Goal: Information Seeking & Learning: Learn about a topic

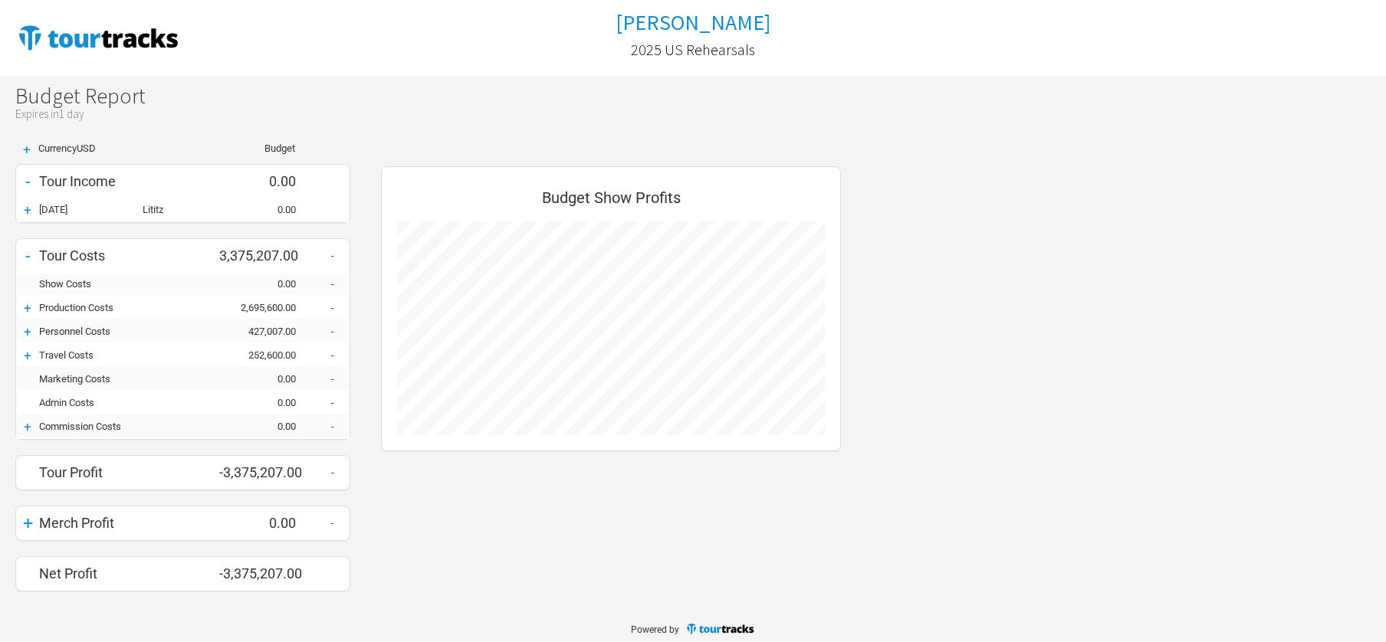
scroll to position [448, 491]
click at [27, 212] on div "+" at bounding box center [27, 209] width 23 height 15
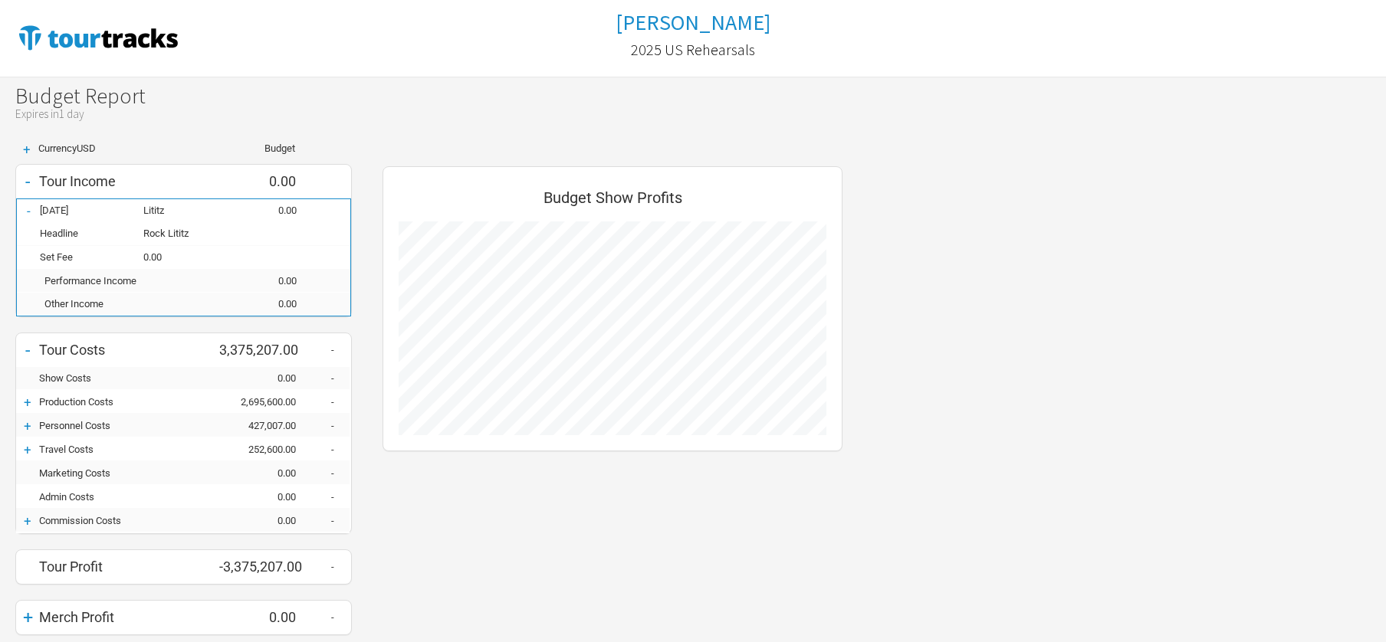
click at [28, 212] on div "-" at bounding box center [28, 210] width 23 height 15
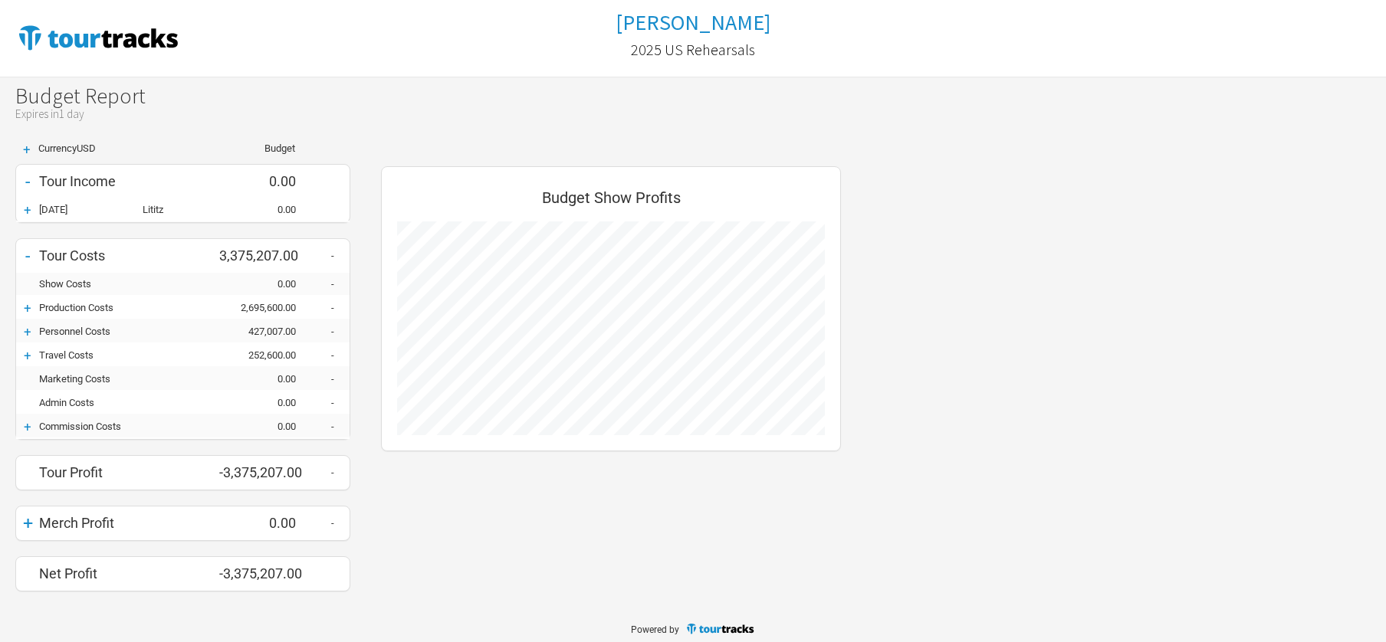
scroll to position [766191, 766149]
click at [26, 310] on div "+" at bounding box center [27, 308] width 23 height 15
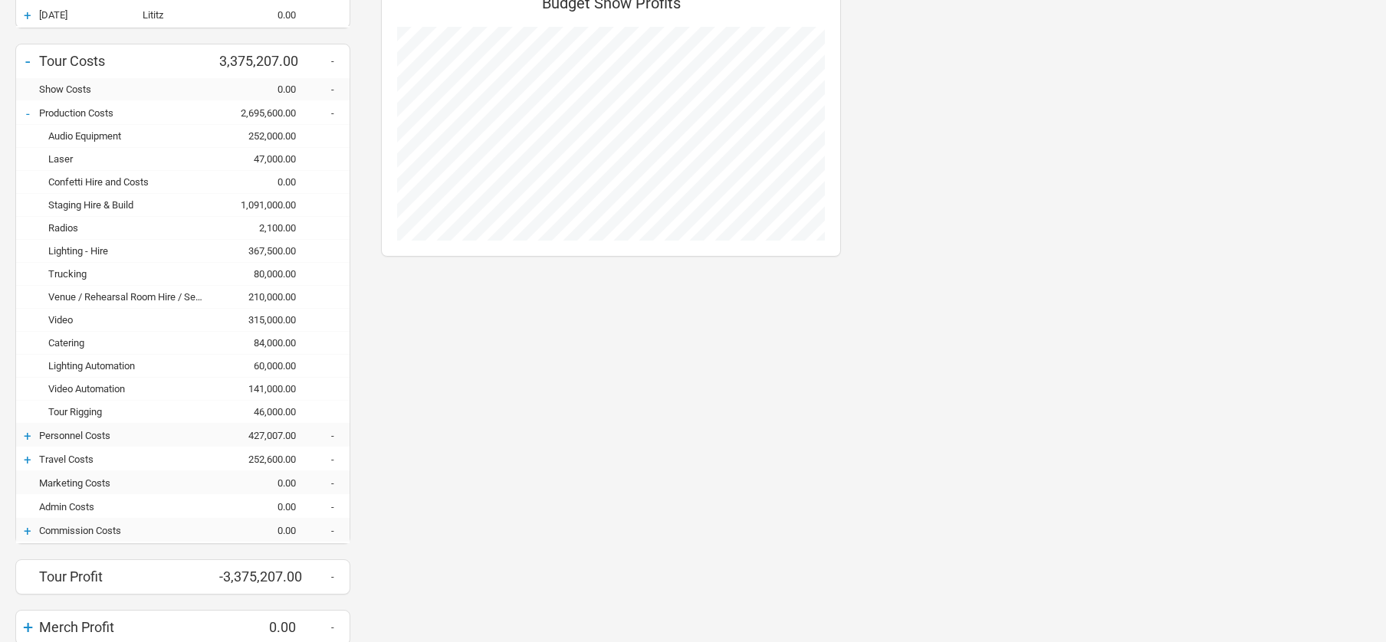
scroll to position [196, 0]
click at [26, 433] on div "+" at bounding box center [27, 434] width 23 height 15
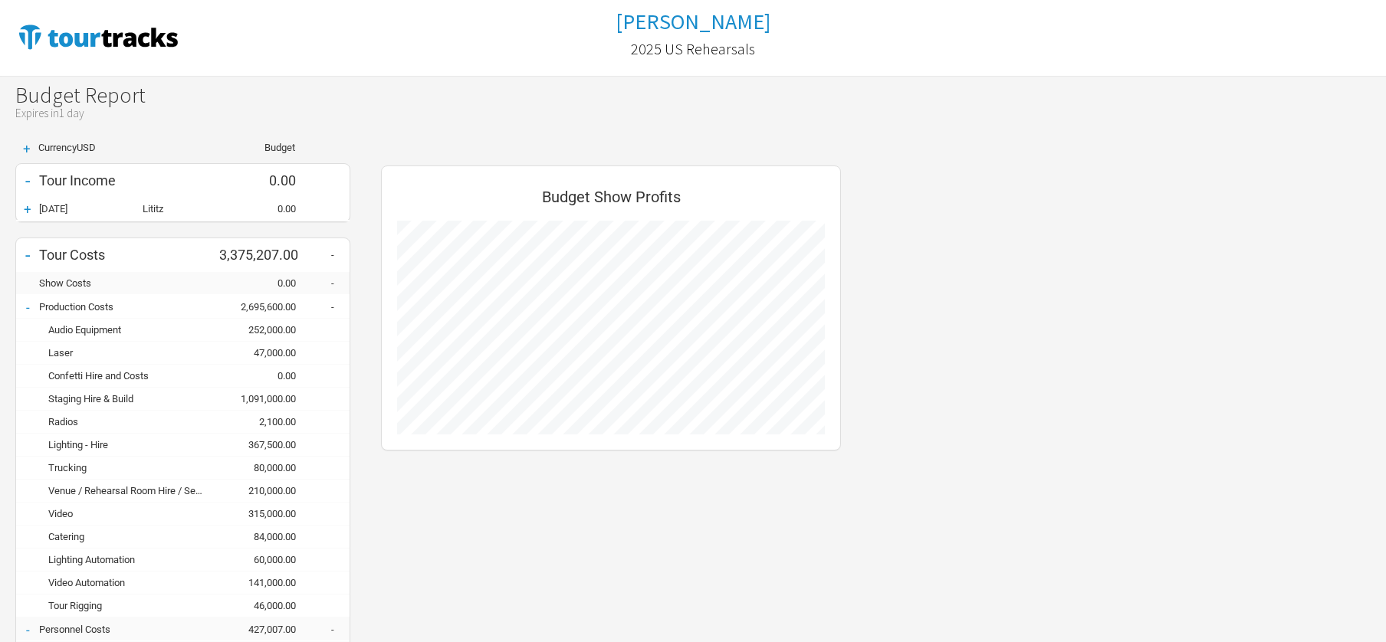
scroll to position [0, 0]
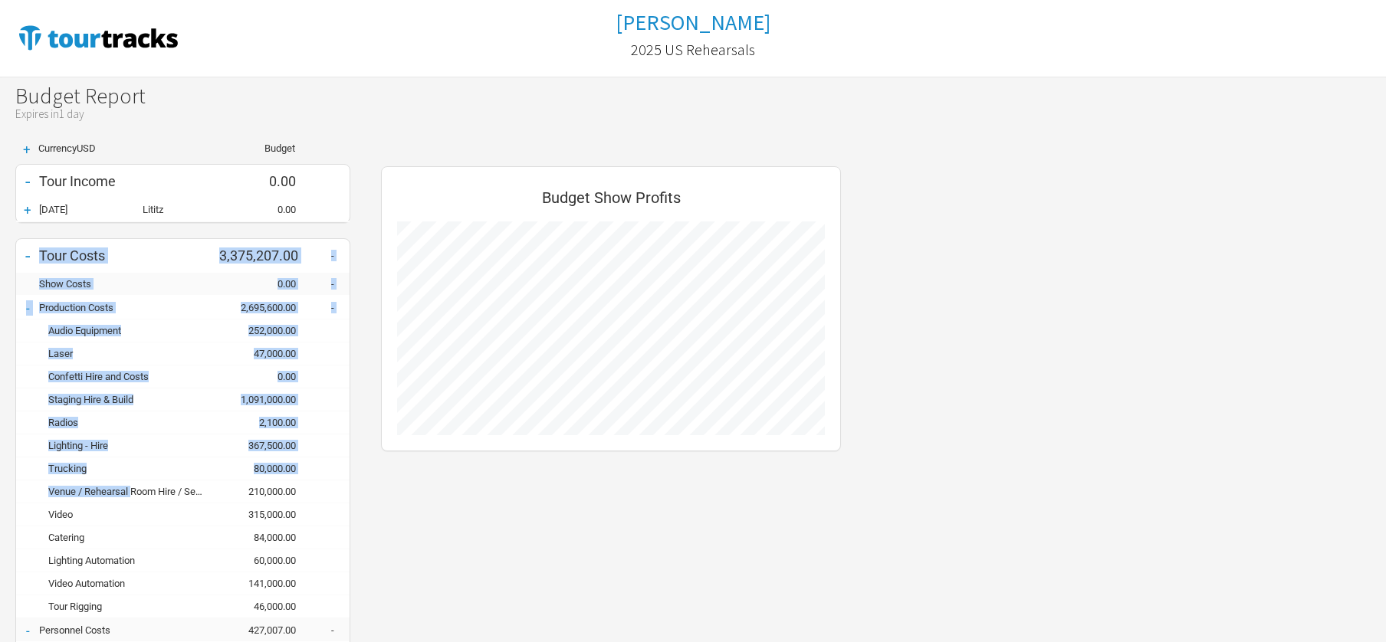
drag, startPoint x: 40, startPoint y: 255, endPoint x: 134, endPoint y: 494, distance: 257.8
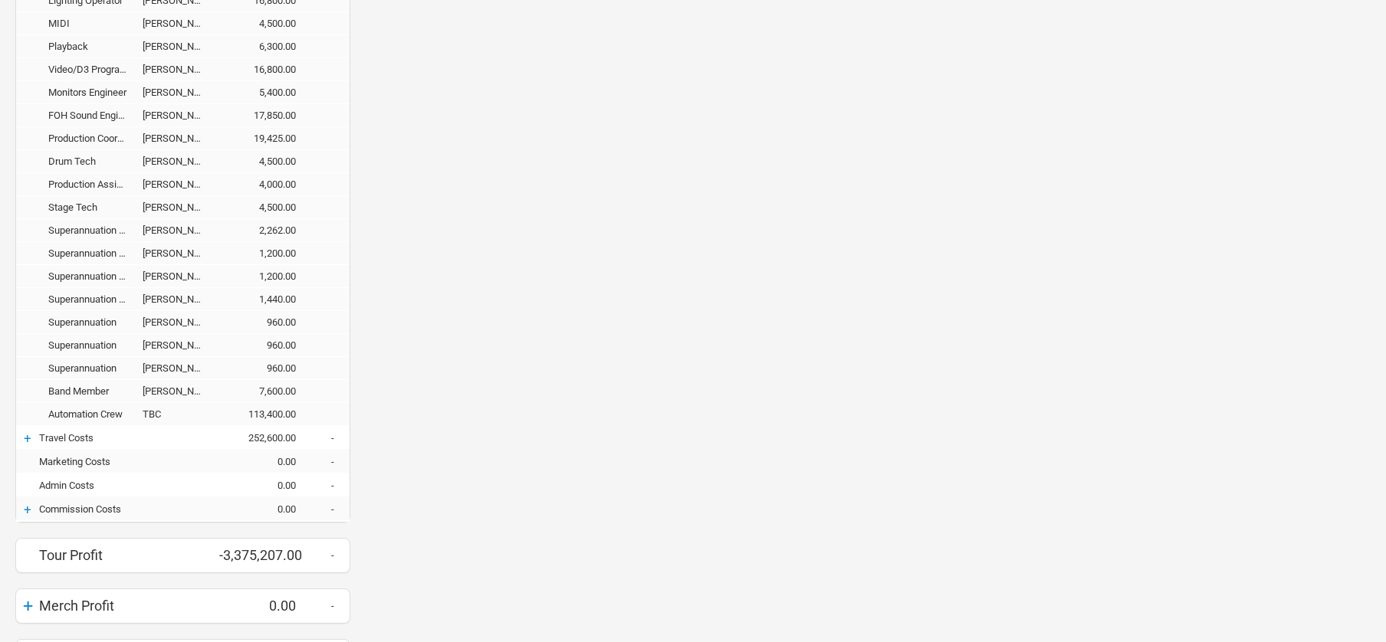
scroll to position [1181, 0]
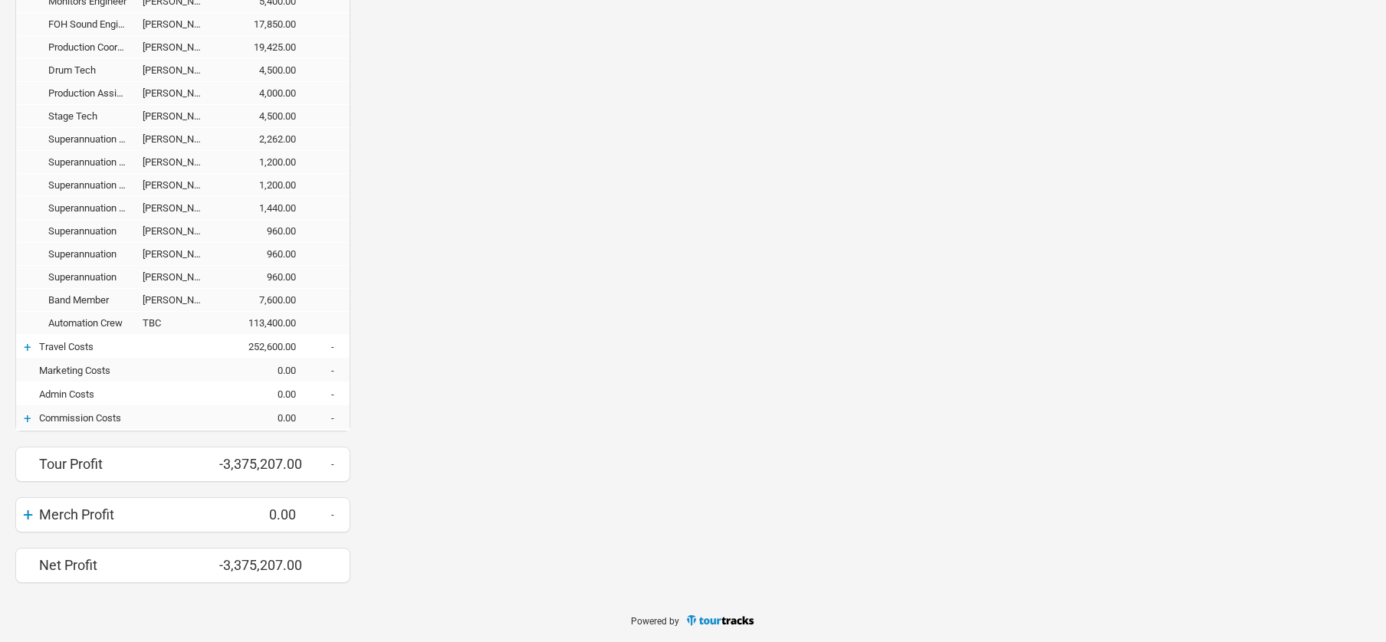
click at [24, 344] on div "+" at bounding box center [27, 347] width 23 height 15
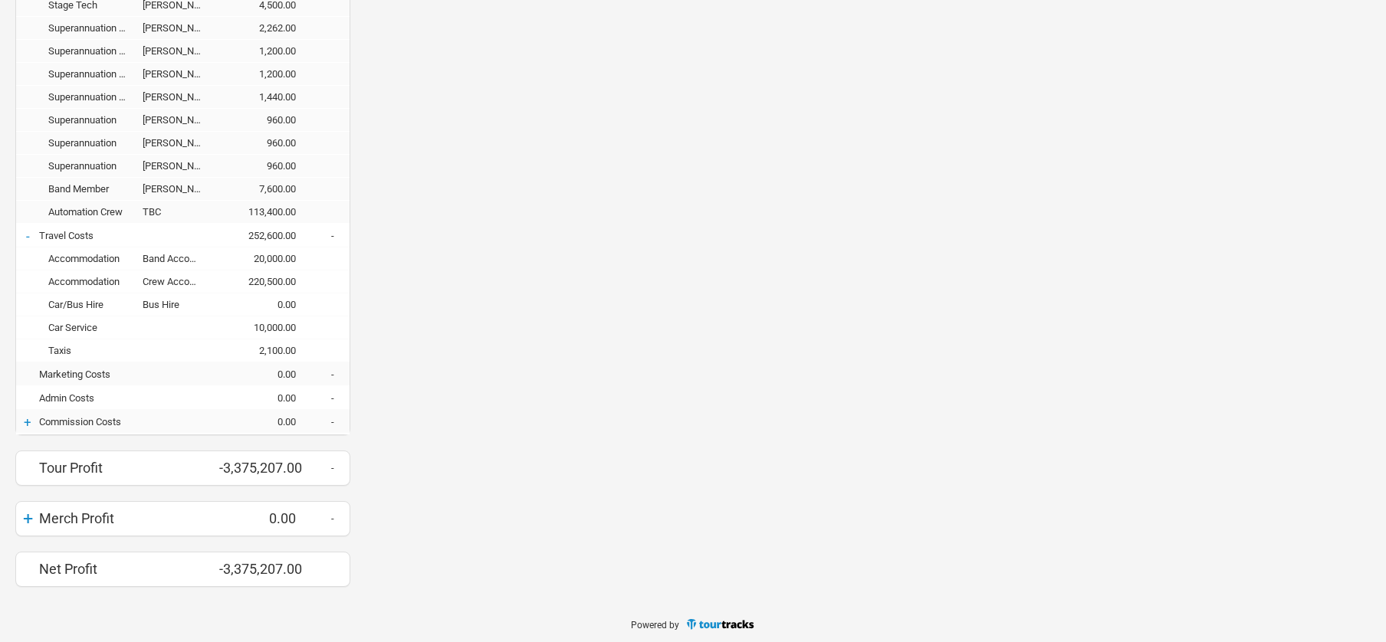
scroll to position [1296, 0]
click at [30, 418] on div "+" at bounding box center [27, 418] width 23 height 15
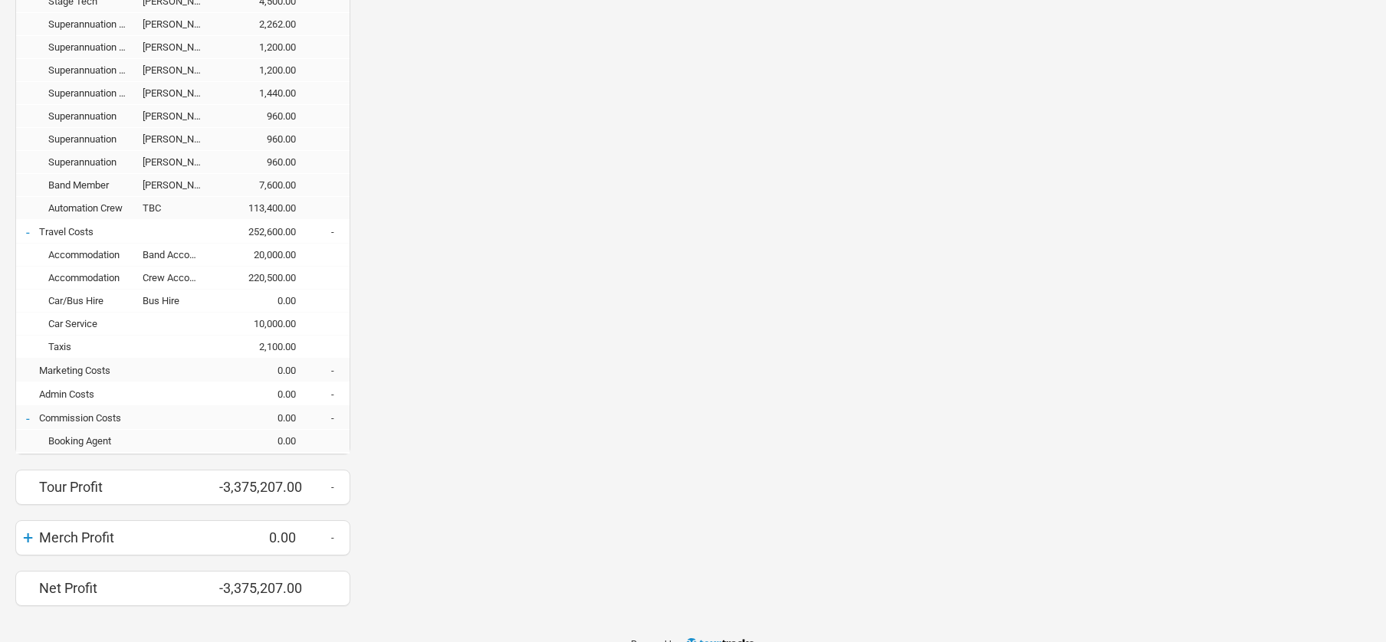
click at [30, 418] on div "-" at bounding box center [27, 418] width 23 height 15
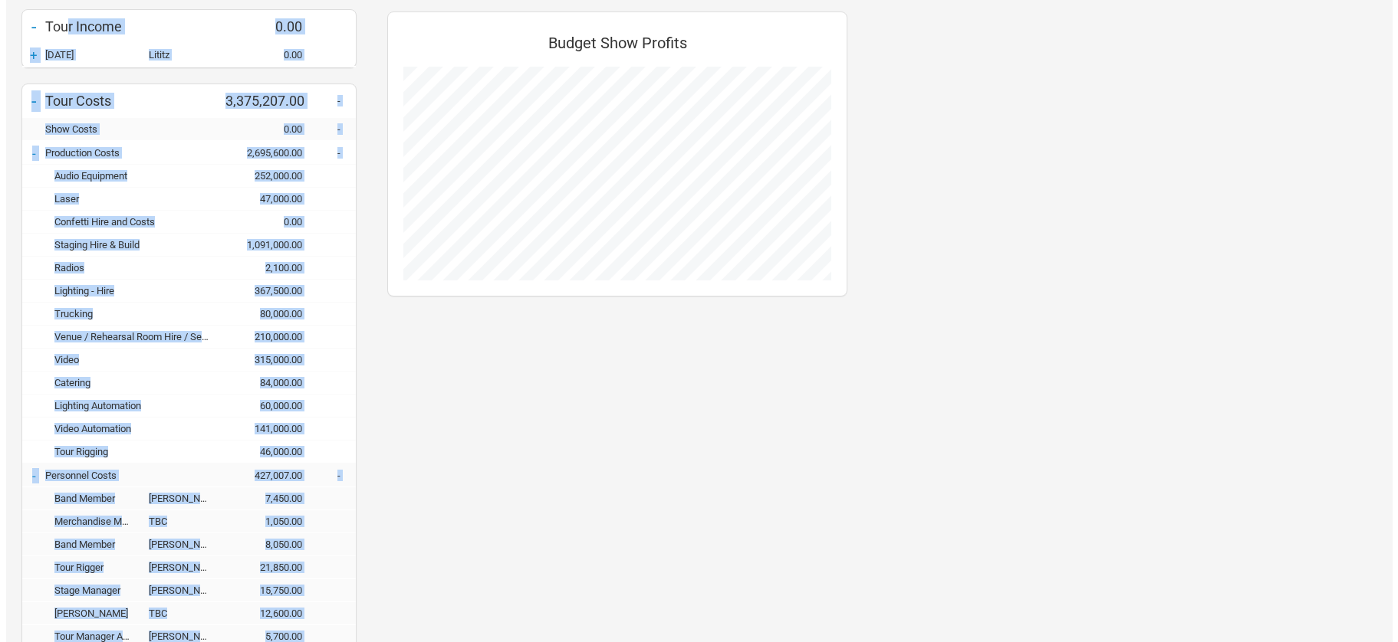
scroll to position [0, 0]
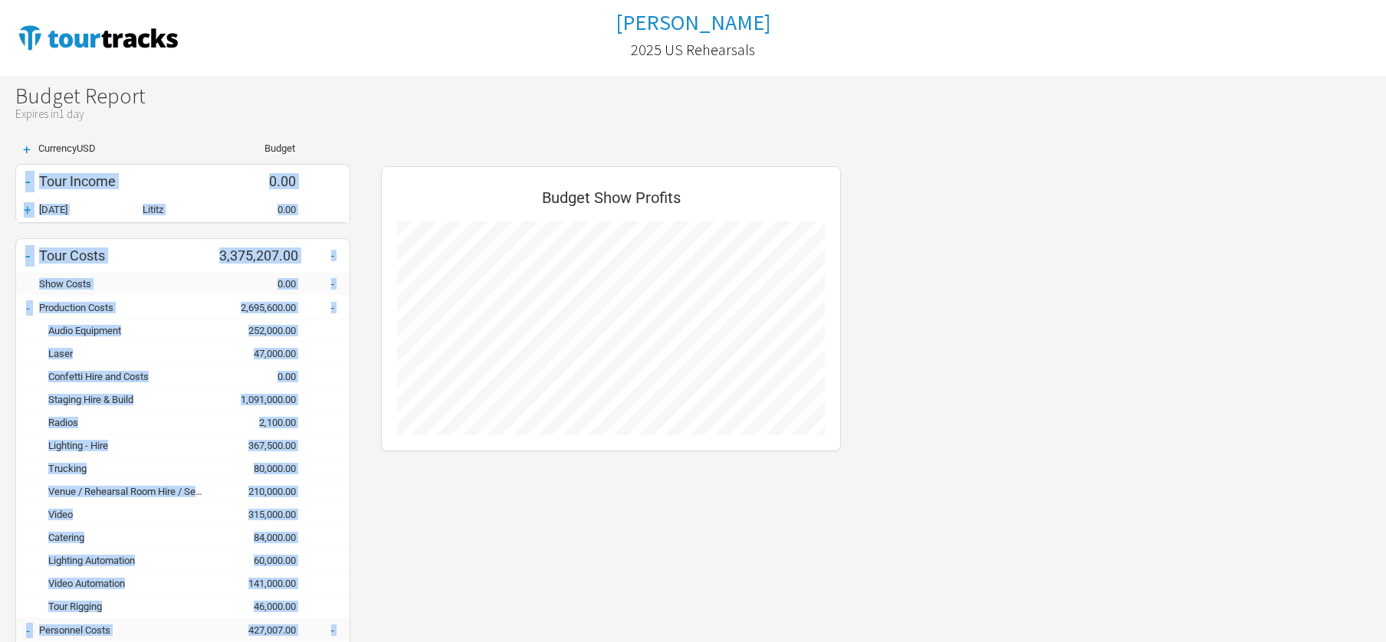
drag, startPoint x: 360, startPoint y: 570, endPoint x: 27, endPoint y: 184, distance: 510.4
copy div "- Tour Income 0.00 + [DATE] Lititz 0.00 - Tour Costs 3,375,207.00 - Show Costs …"
click at [147, 251] on div "Tour Costs" at bounding box center [129, 256] width 180 height 16
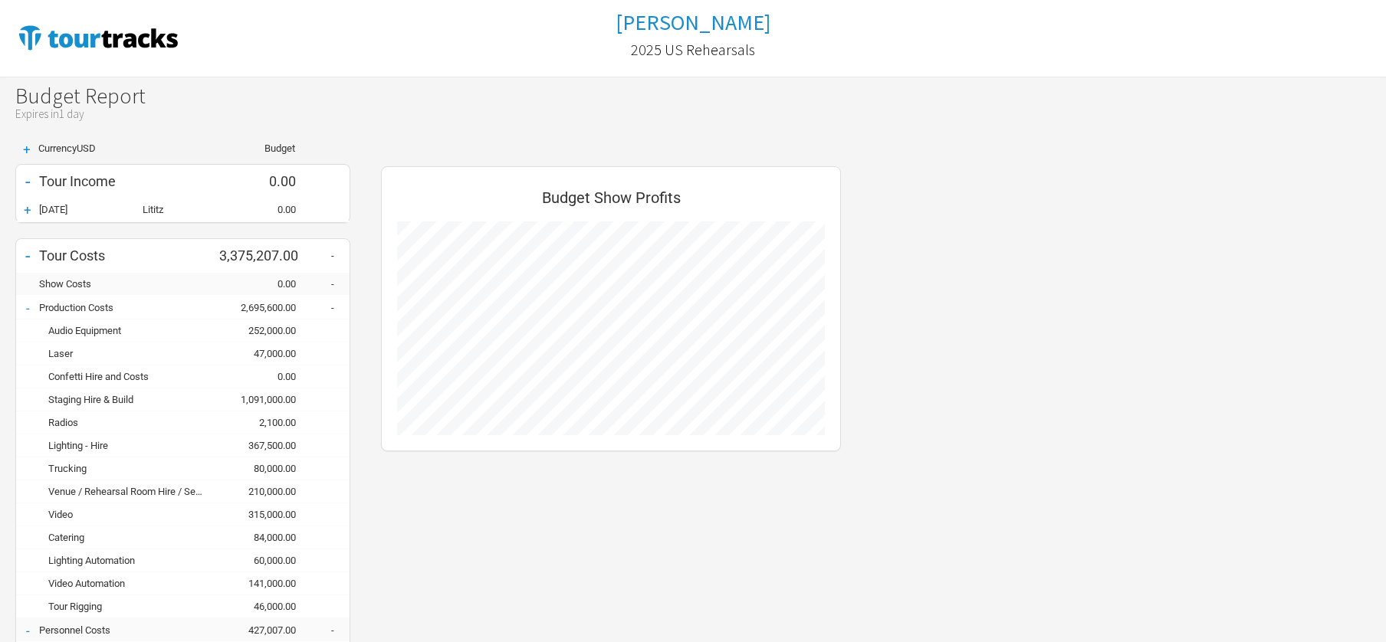
click at [25, 257] on div "-" at bounding box center [27, 255] width 23 height 21
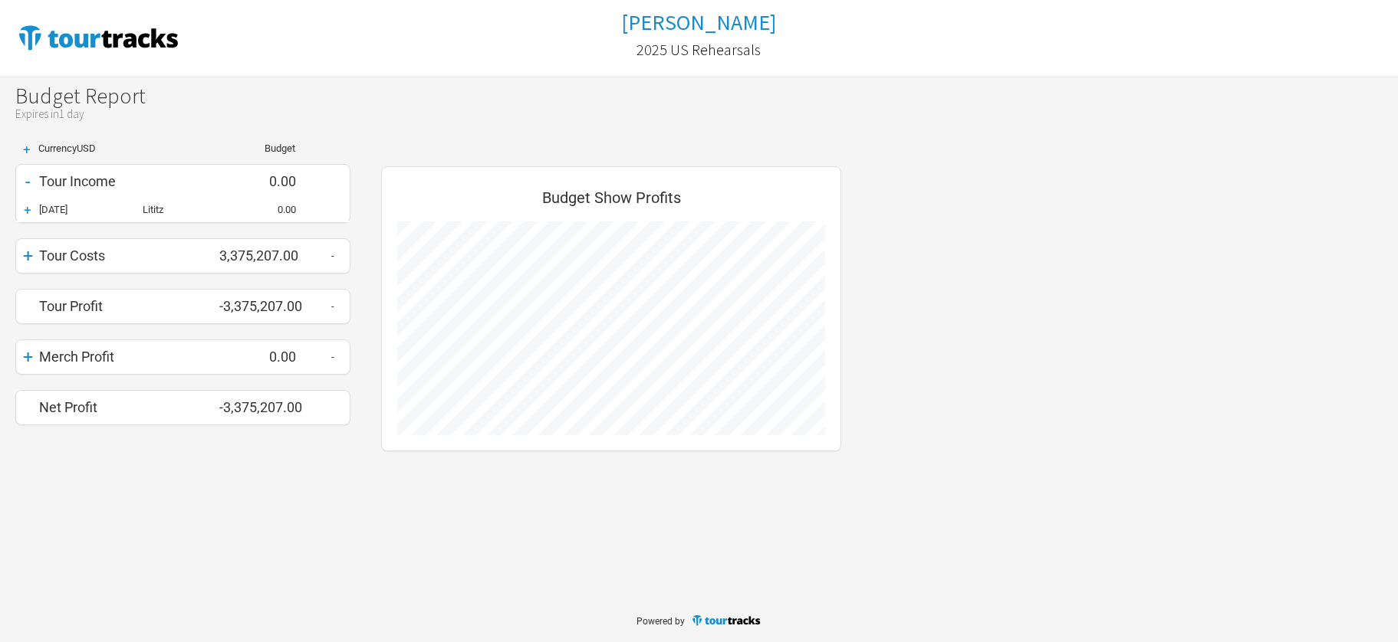
click at [25, 256] on div "+" at bounding box center [27, 255] width 23 height 21
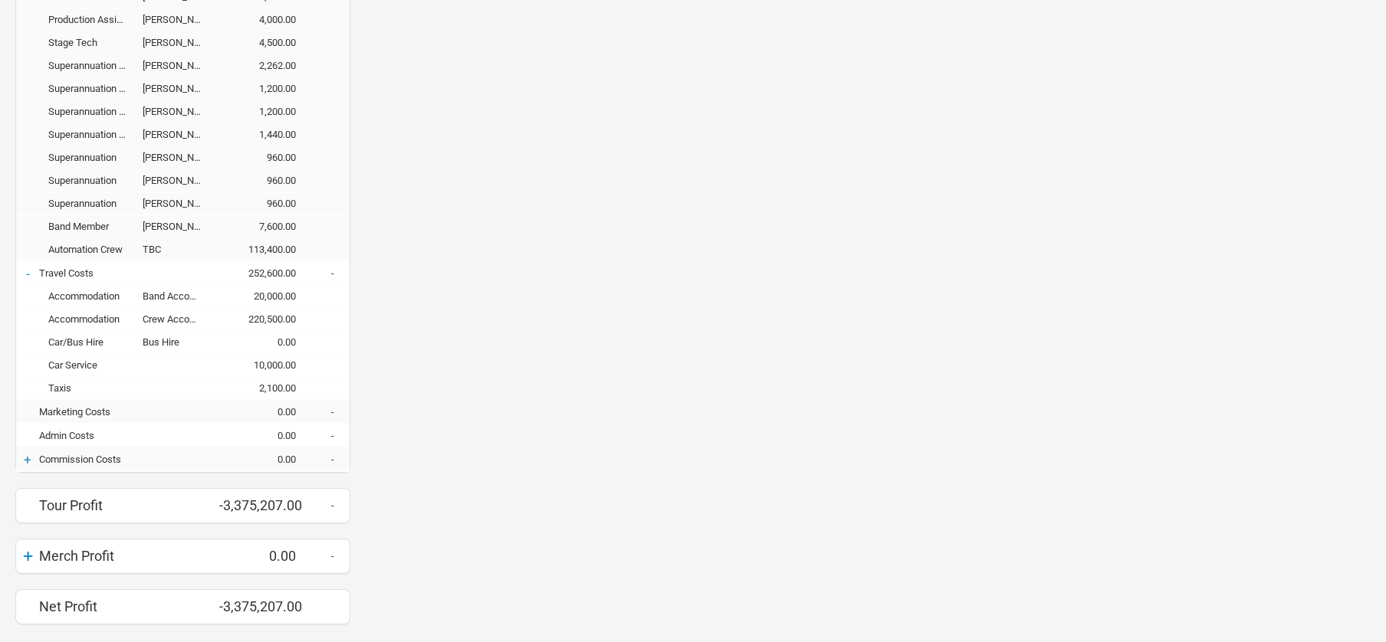
scroll to position [1258, 0]
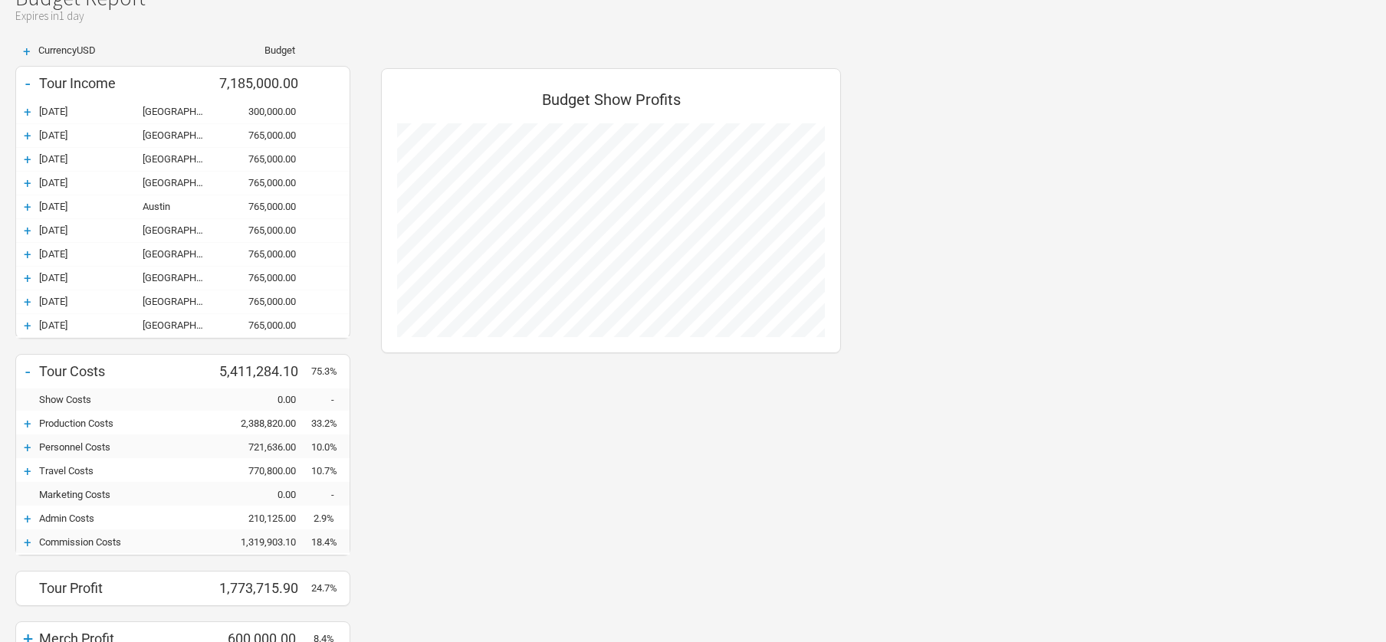
scroll to position [95, 0]
click at [26, 115] on div "+" at bounding box center [27, 114] width 23 height 15
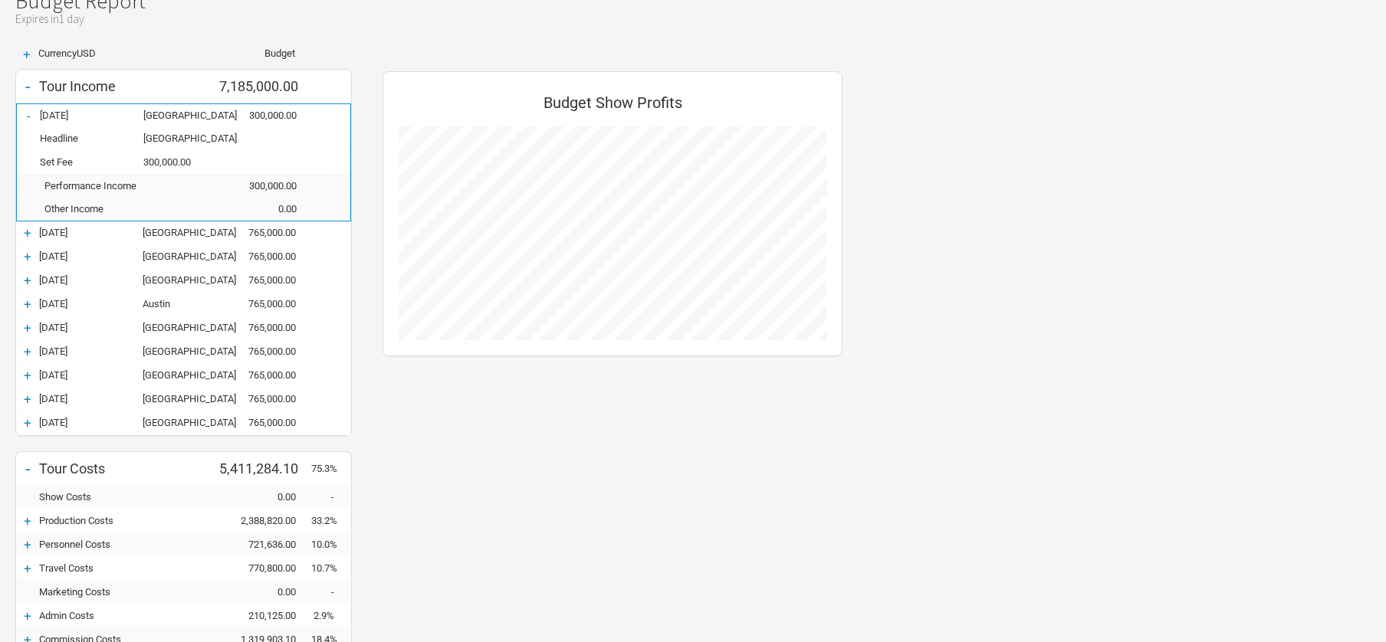
scroll to position [757, 491]
click at [26, 115] on div "-" at bounding box center [28, 115] width 23 height 15
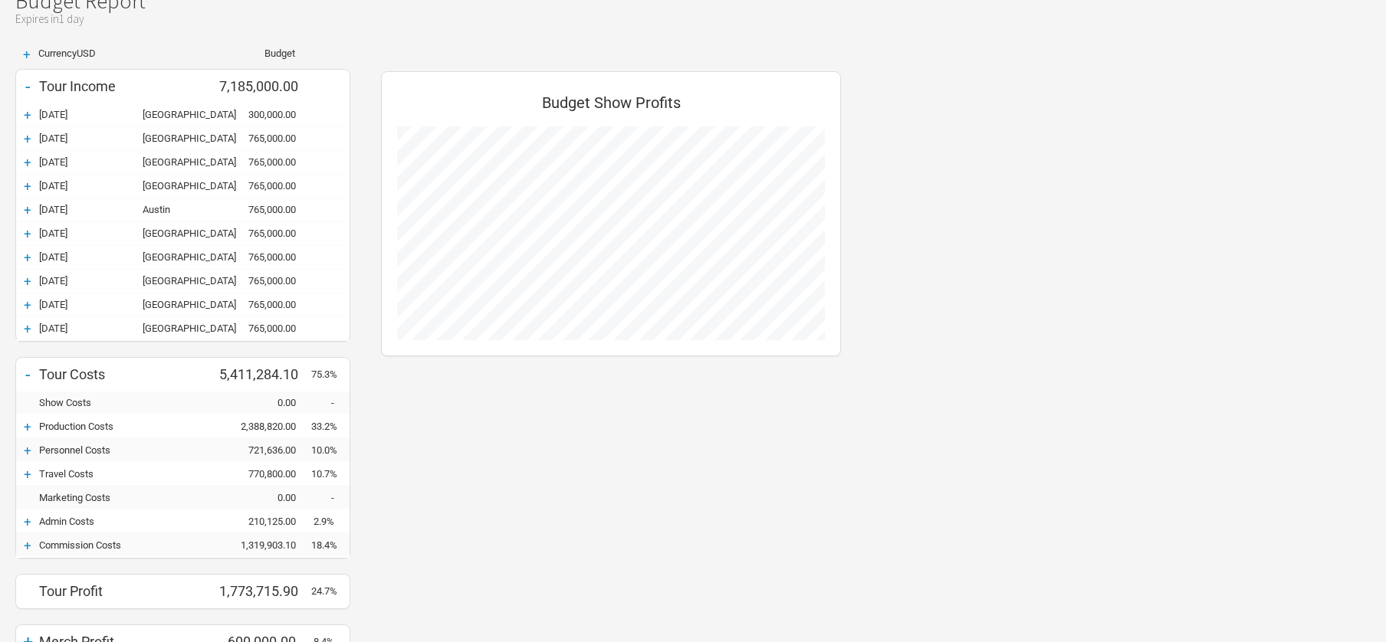
scroll to position [765977, 766149]
click at [28, 430] on div "+" at bounding box center [27, 426] width 23 height 15
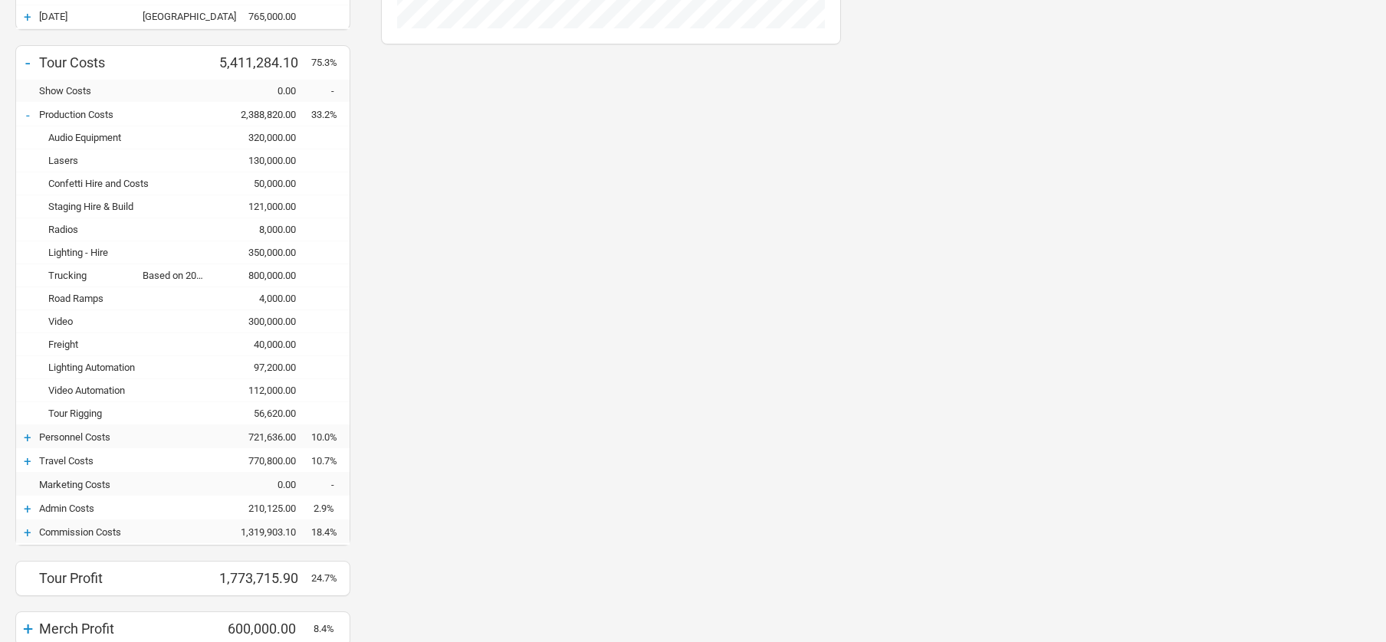
scroll to position [498, 0]
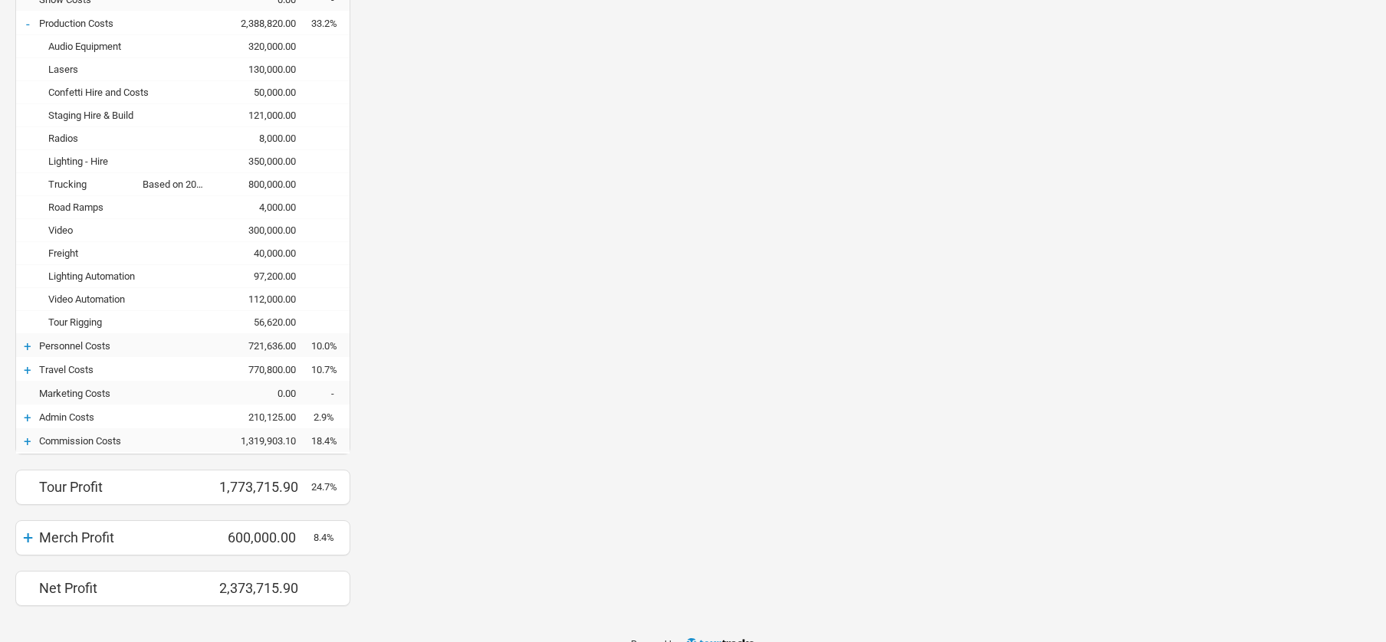
click at [26, 347] on div "+" at bounding box center [27, 346] width 23 height 15
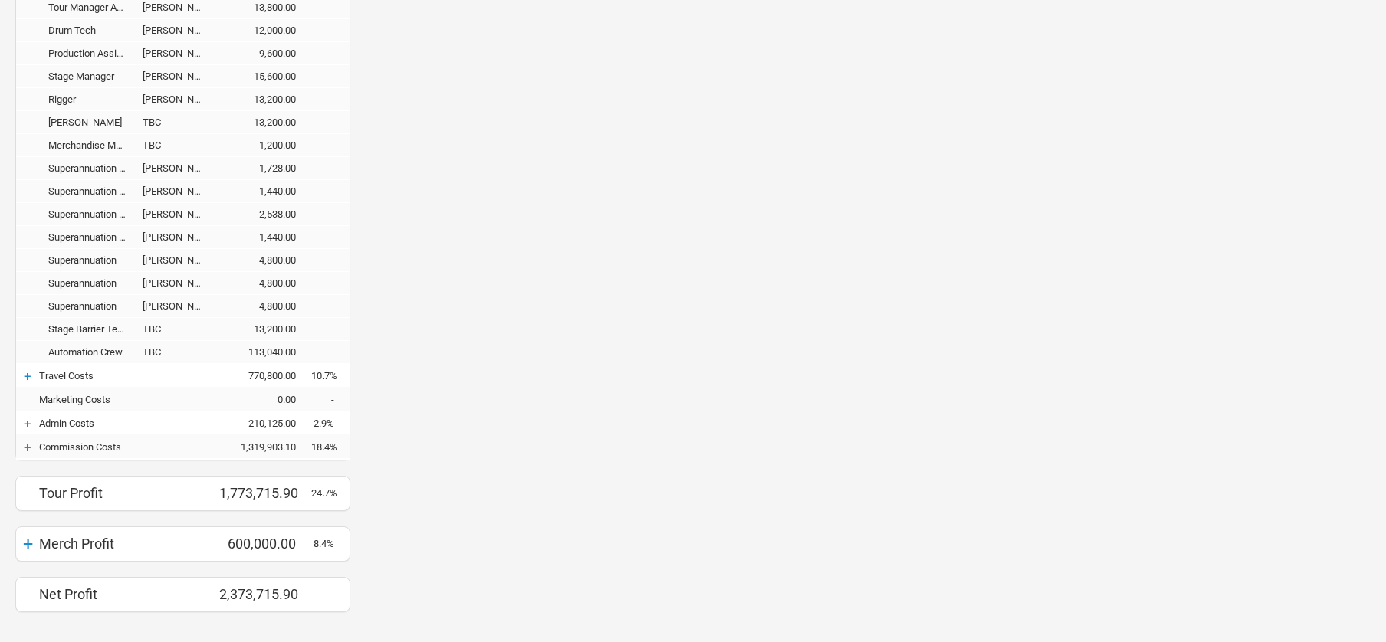
scroll to position [1372, 0]
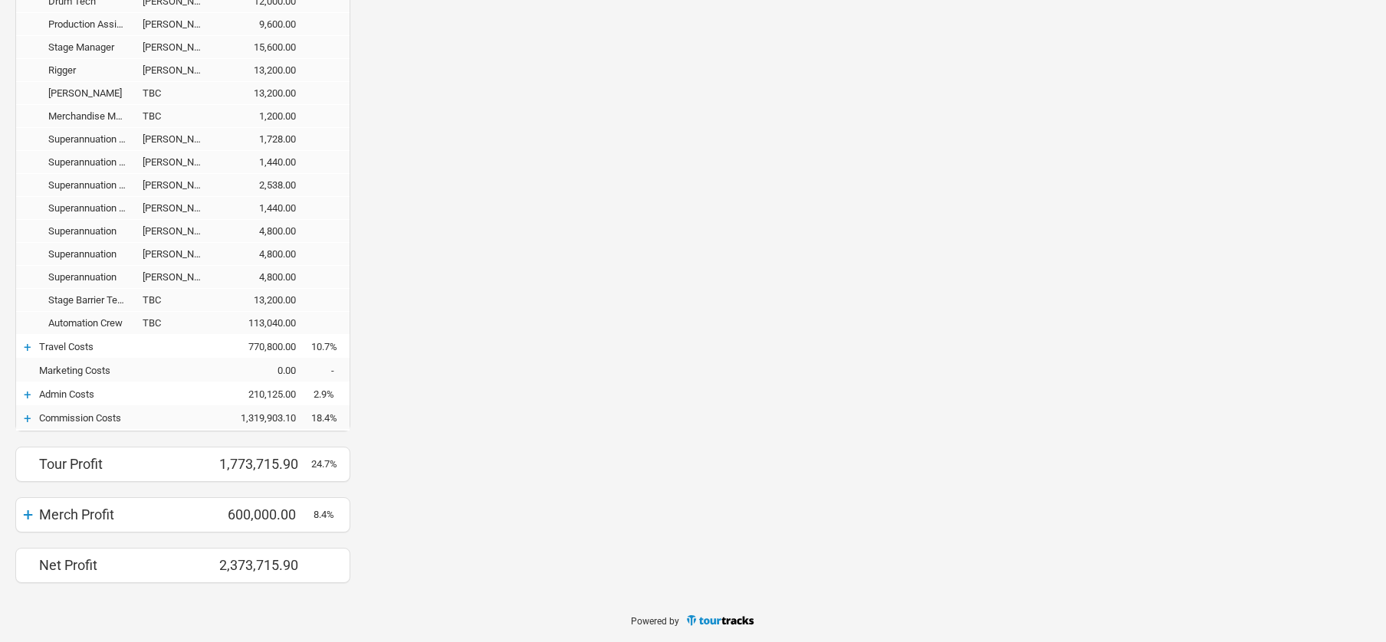
click at [27, 350] on div "+" at bounding box center [27, 347] width 23 height 15
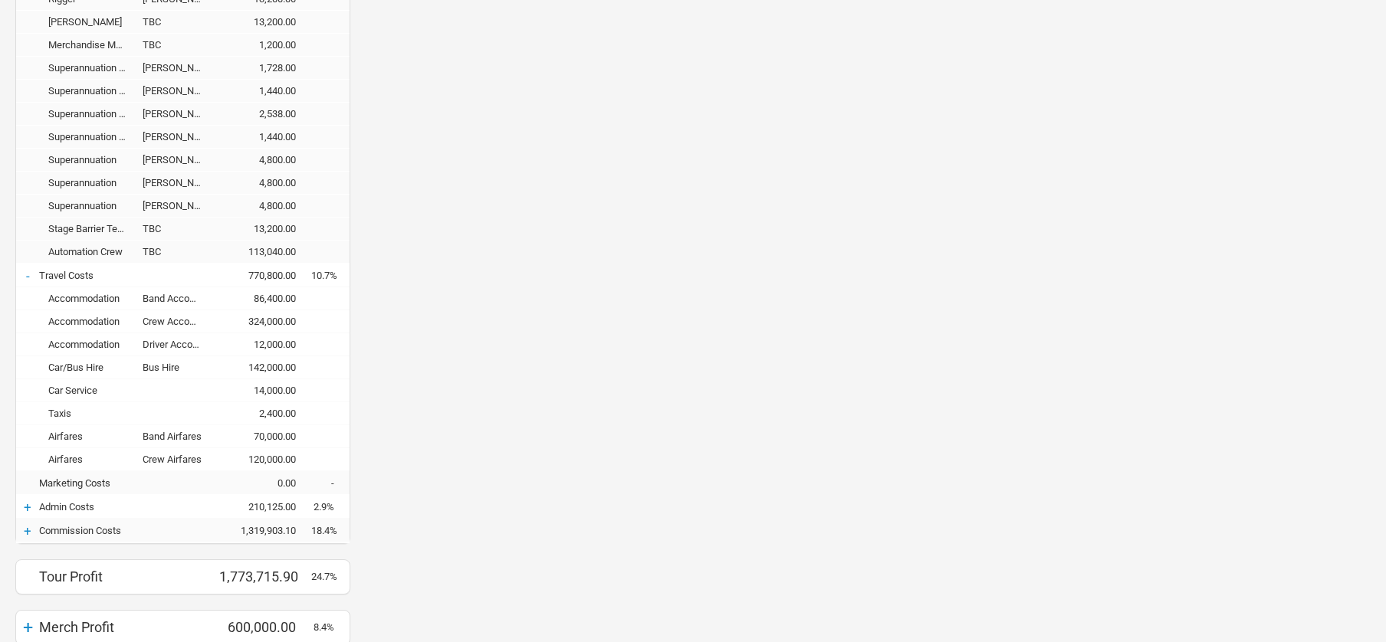
scroll to position [1556, 0]
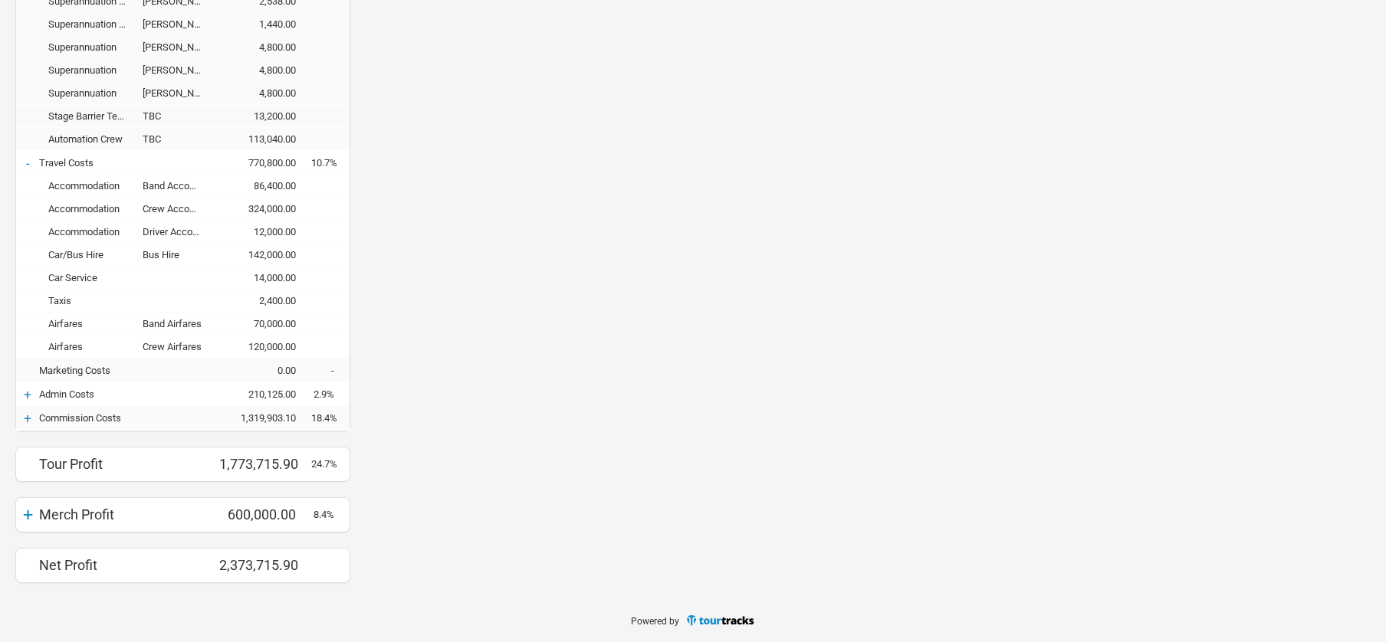
click at [25, 391] on div "+" at bounding box center [27, 394] width 23 height 15
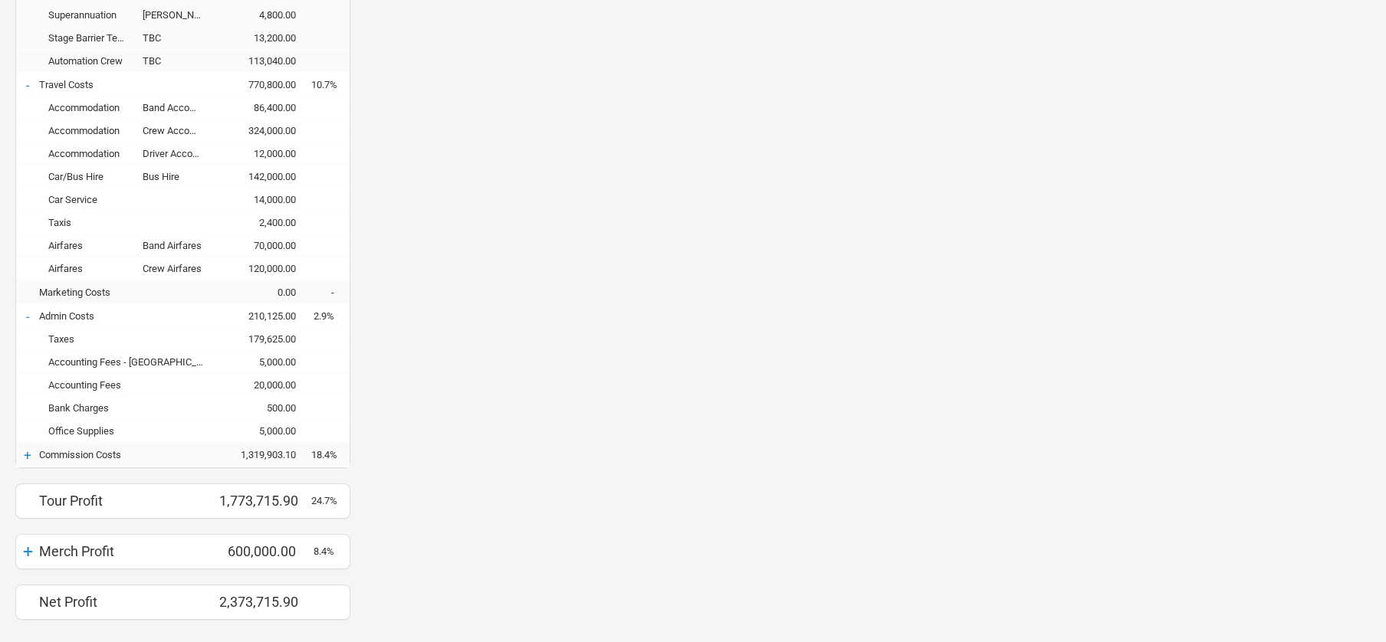
scroll to position [1671, 0]
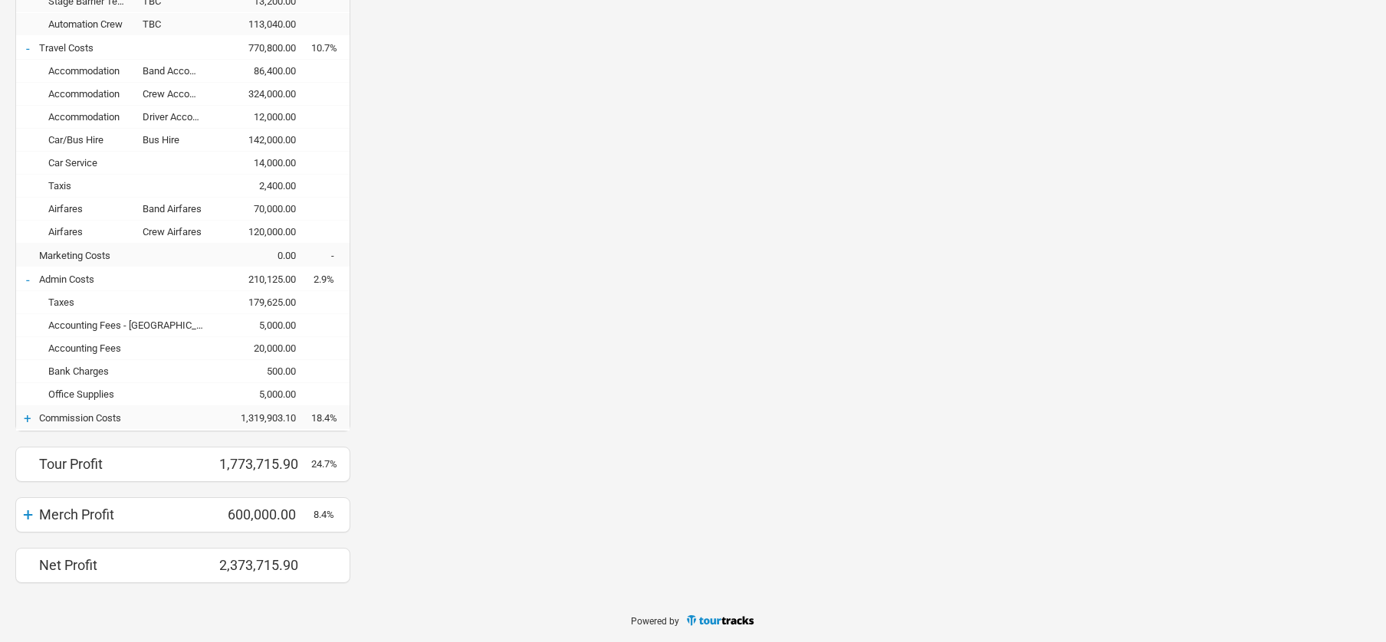
click at [25, 421] on div "+" at bounding box center [27, 418] width 23 height 15
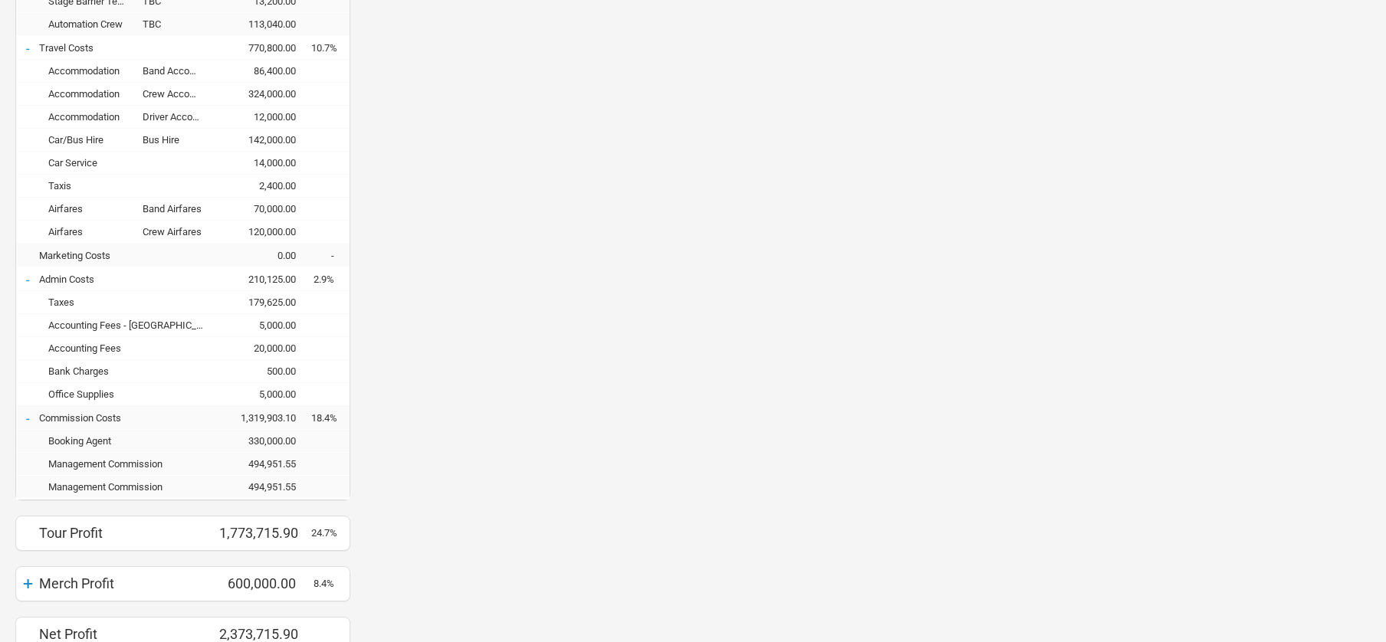
scroll to position [1740, 0]
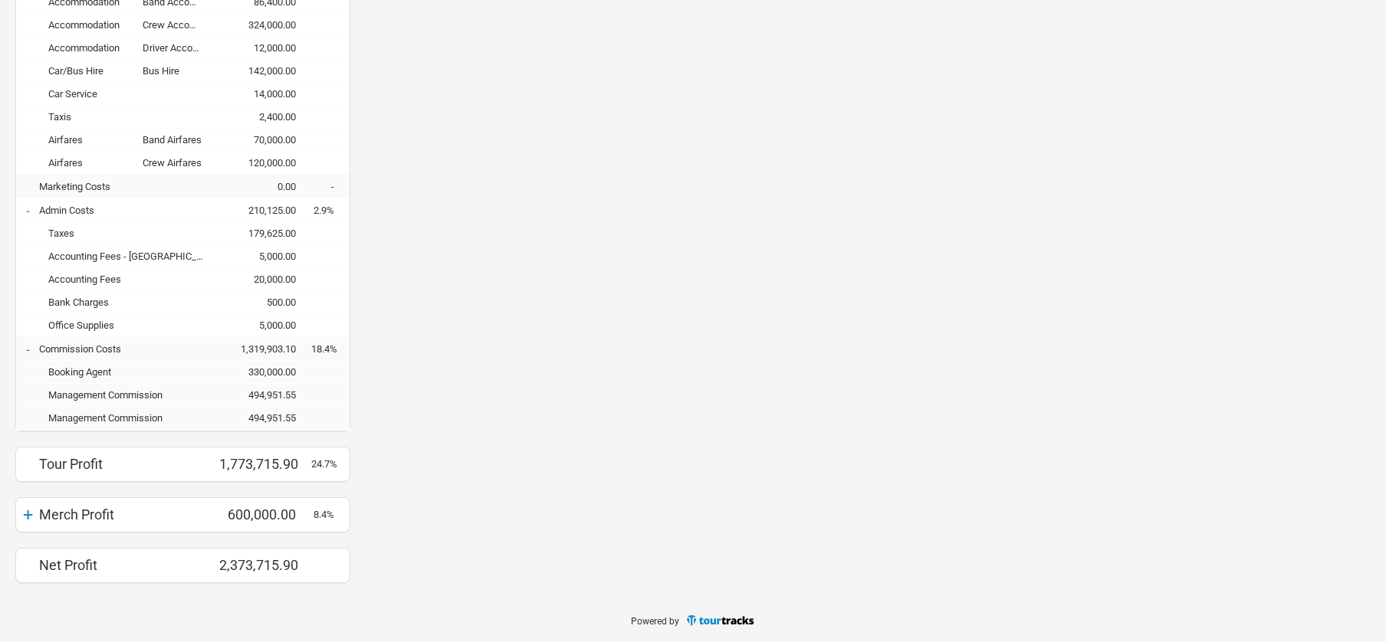
click at [23, 512] on div "+" at bounding box center [27, 514] width 23 height 21
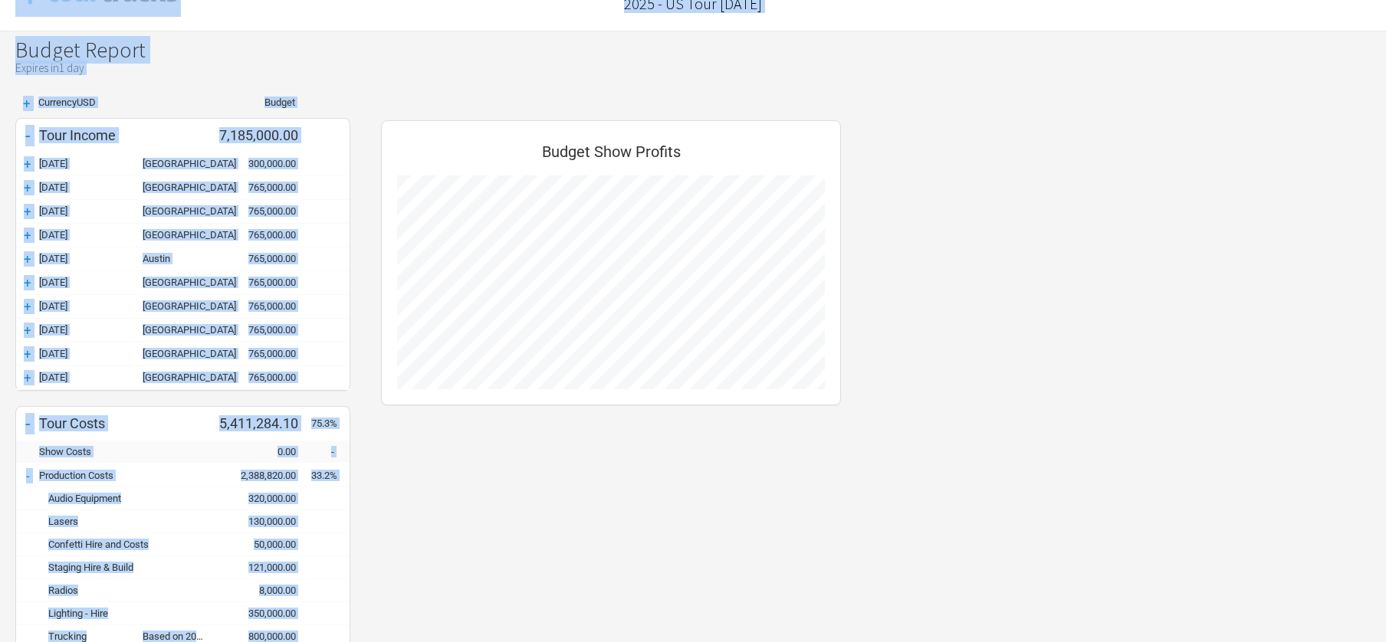
scroll to position [0, 0]
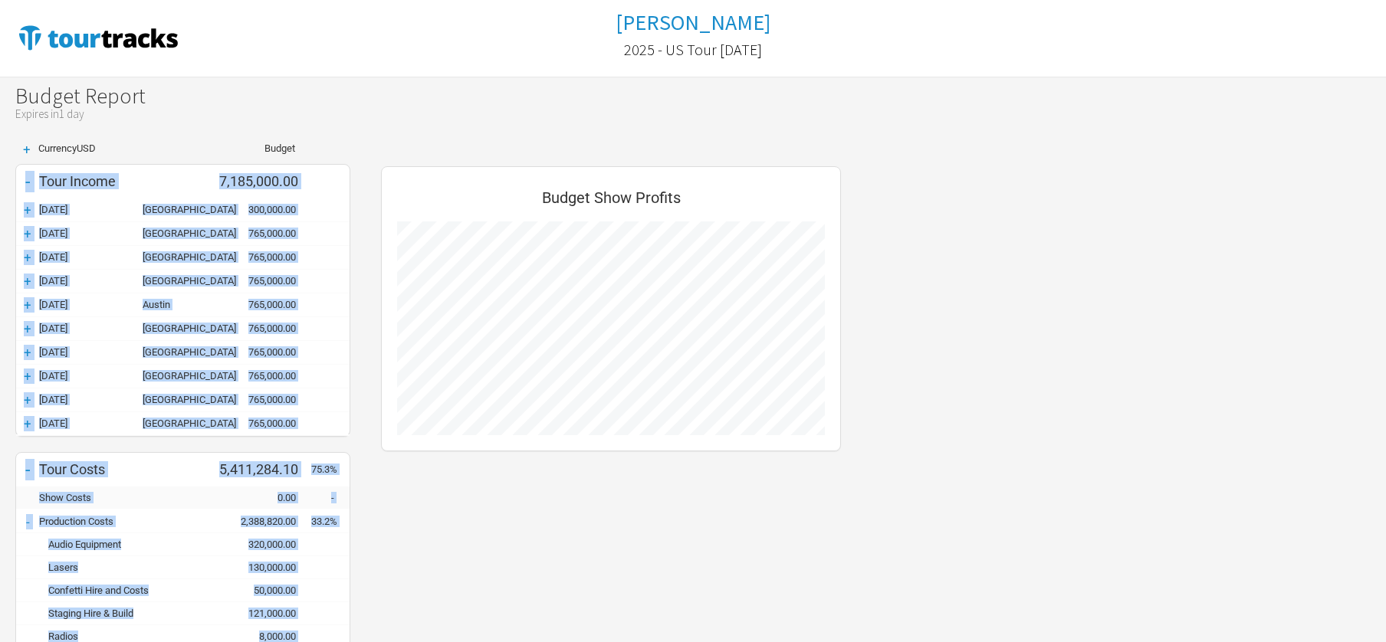
drag, startPoint x: 315, startPoint y: 567, endPoint x: 26, endPoint y: 191, distance: 474.0
copy div "- Tour Income 7,185,000.00 + 29-Oct-25 Boston 300,000.00 + 31-Oct-25 Brooklyn 7…"
